Goal: Task Accomplishment & Management: Complete application form

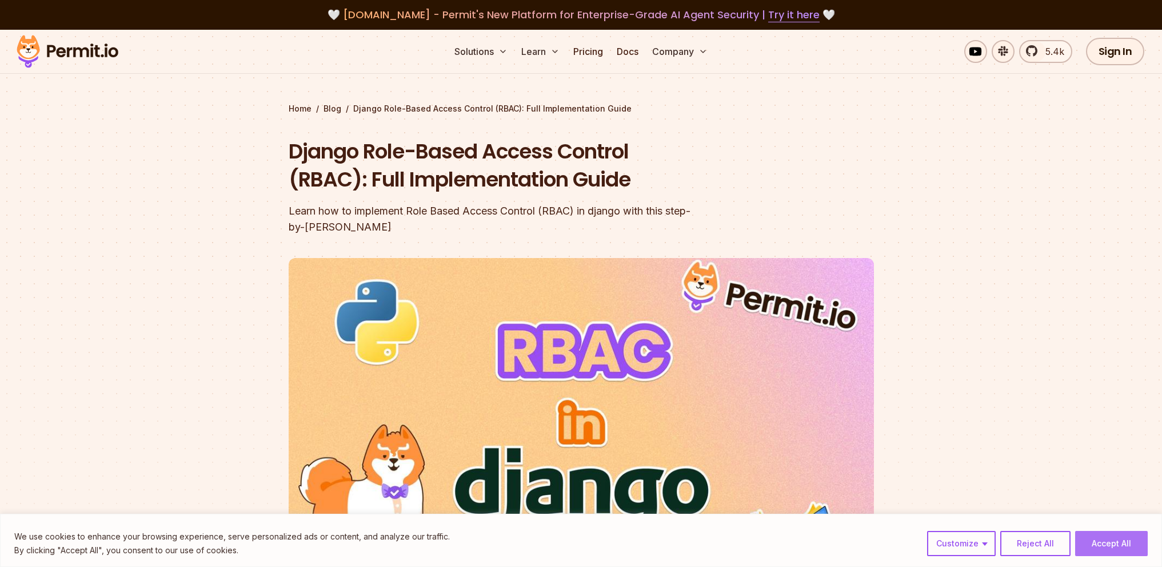
click at [1114, 549] on button "Accept All" at bounding box center [1111, 543] width 73 height 25
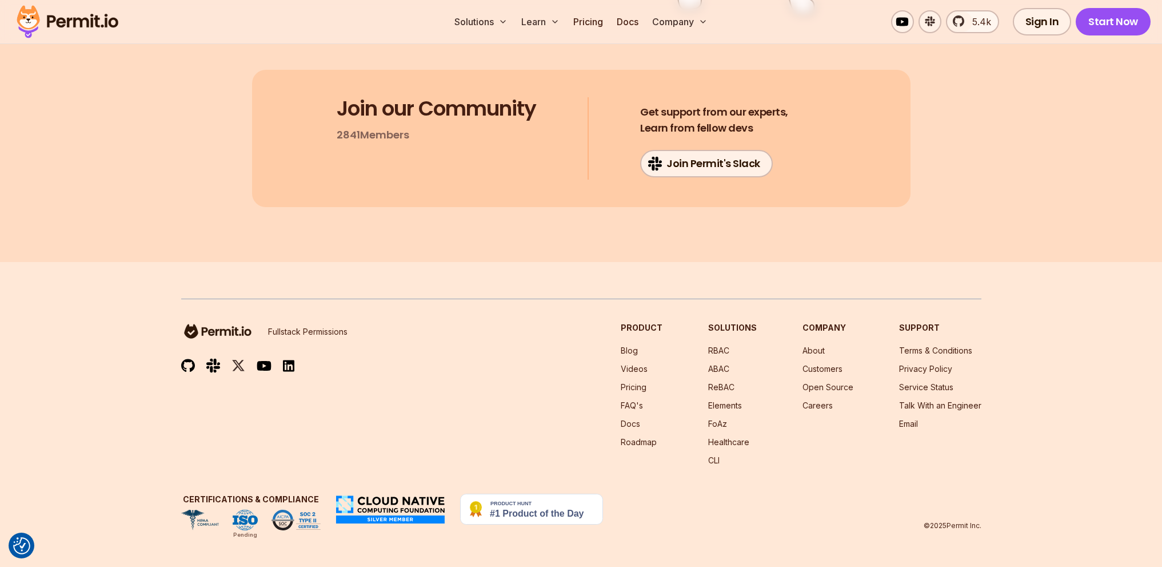
scroll to position [7890, 0]
click at [1042, 25] on link "Sign In" at bounding box center [1042, 21] width 59 height 27
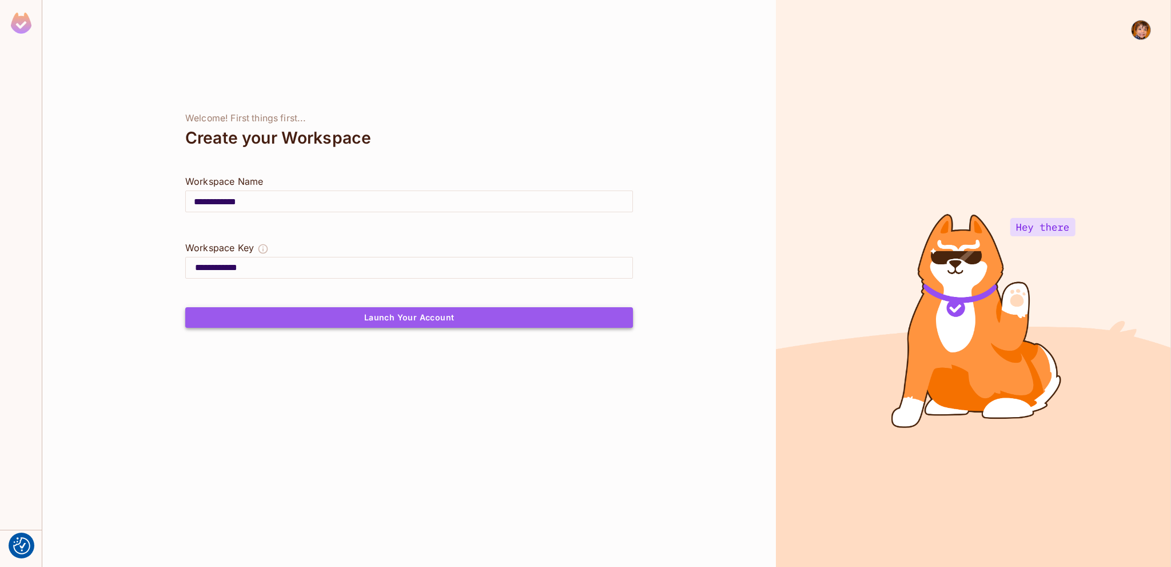
click at [429, 314] on button "Launch Your Account" at bounding box center [409, 317] width 448 height 21
